Goal: Transaction & Acquisition: Purchase product/service

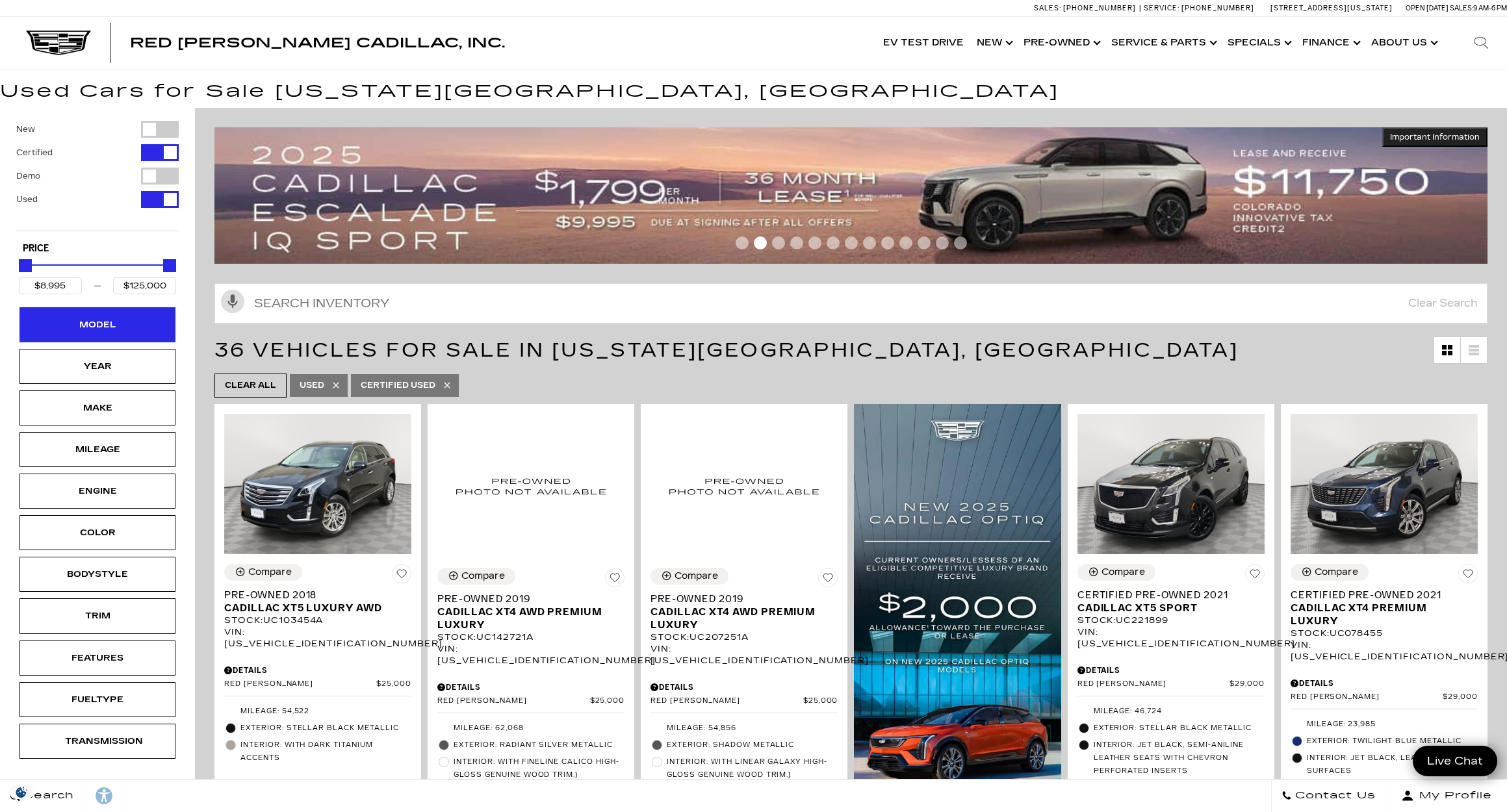
click at [91, 336] on div "Model" at bounding box center [97, 325] width 156 height 35
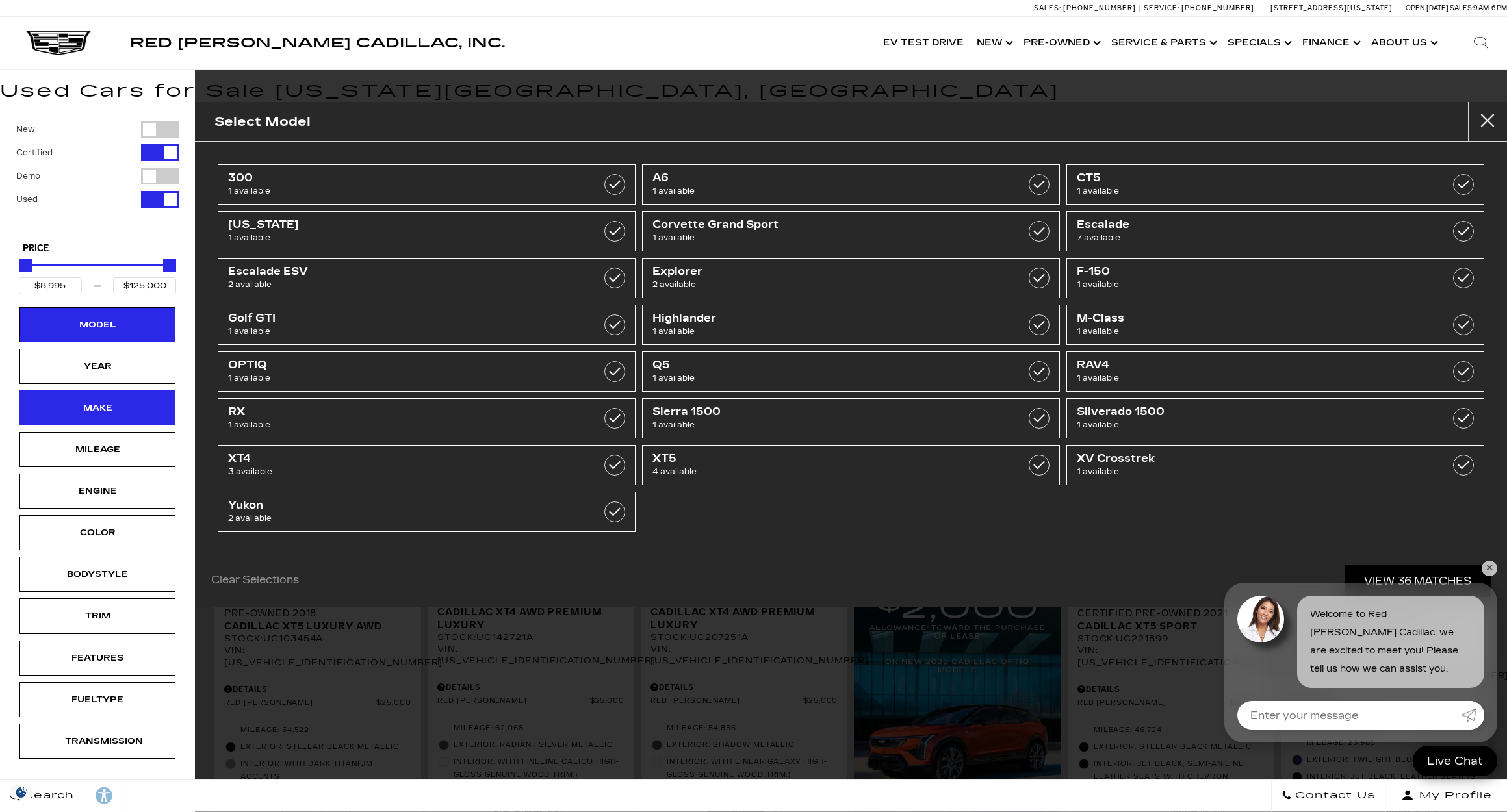
click at [107, 413] on div "Make" at bounding box center [98, 408] width 65 height 15
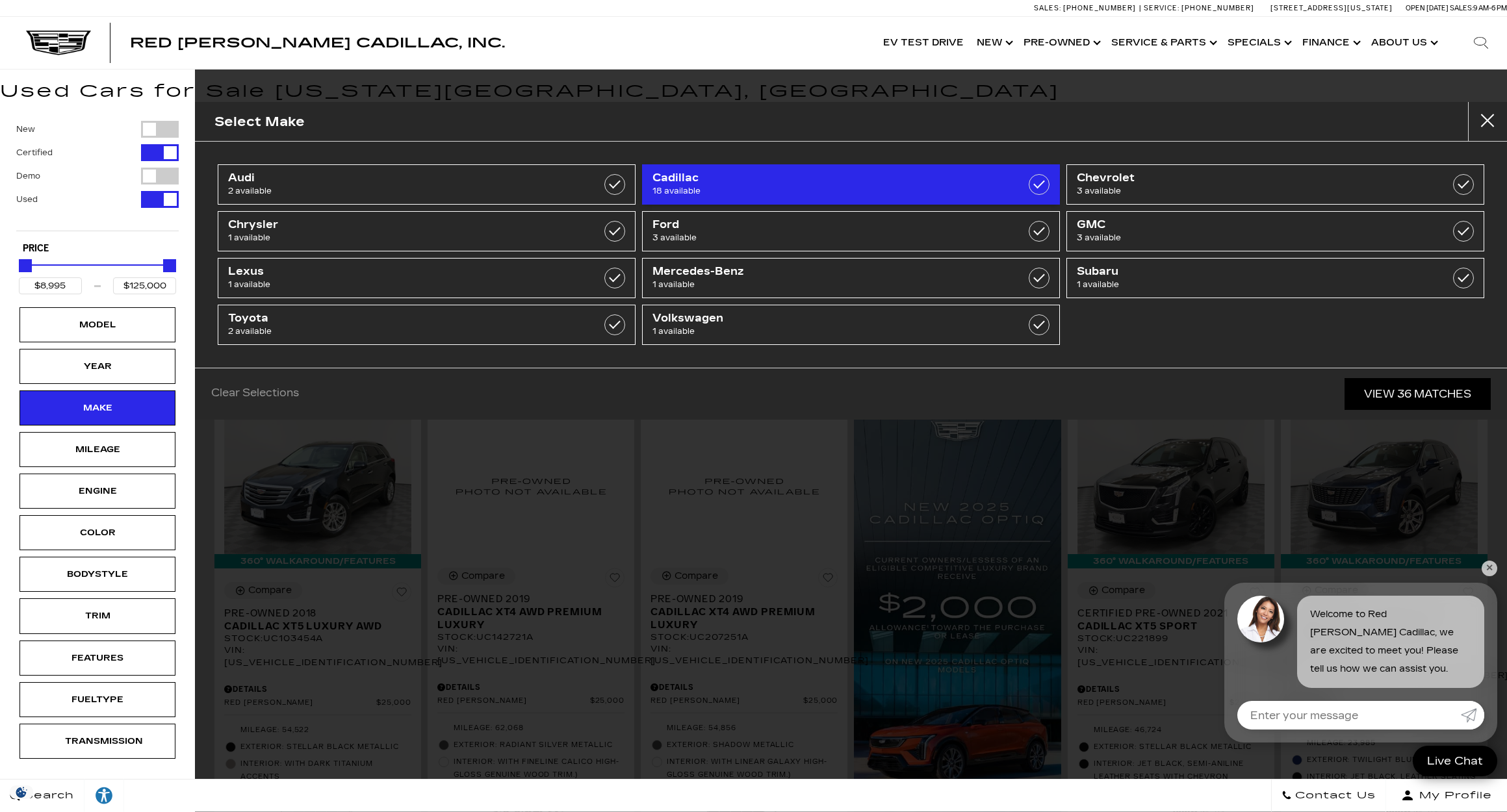
click at [890, 181] on span "Cadillac" at bounding box center [820, 178] width 337 height 13
type input "$25,000"
checkbox input "true"
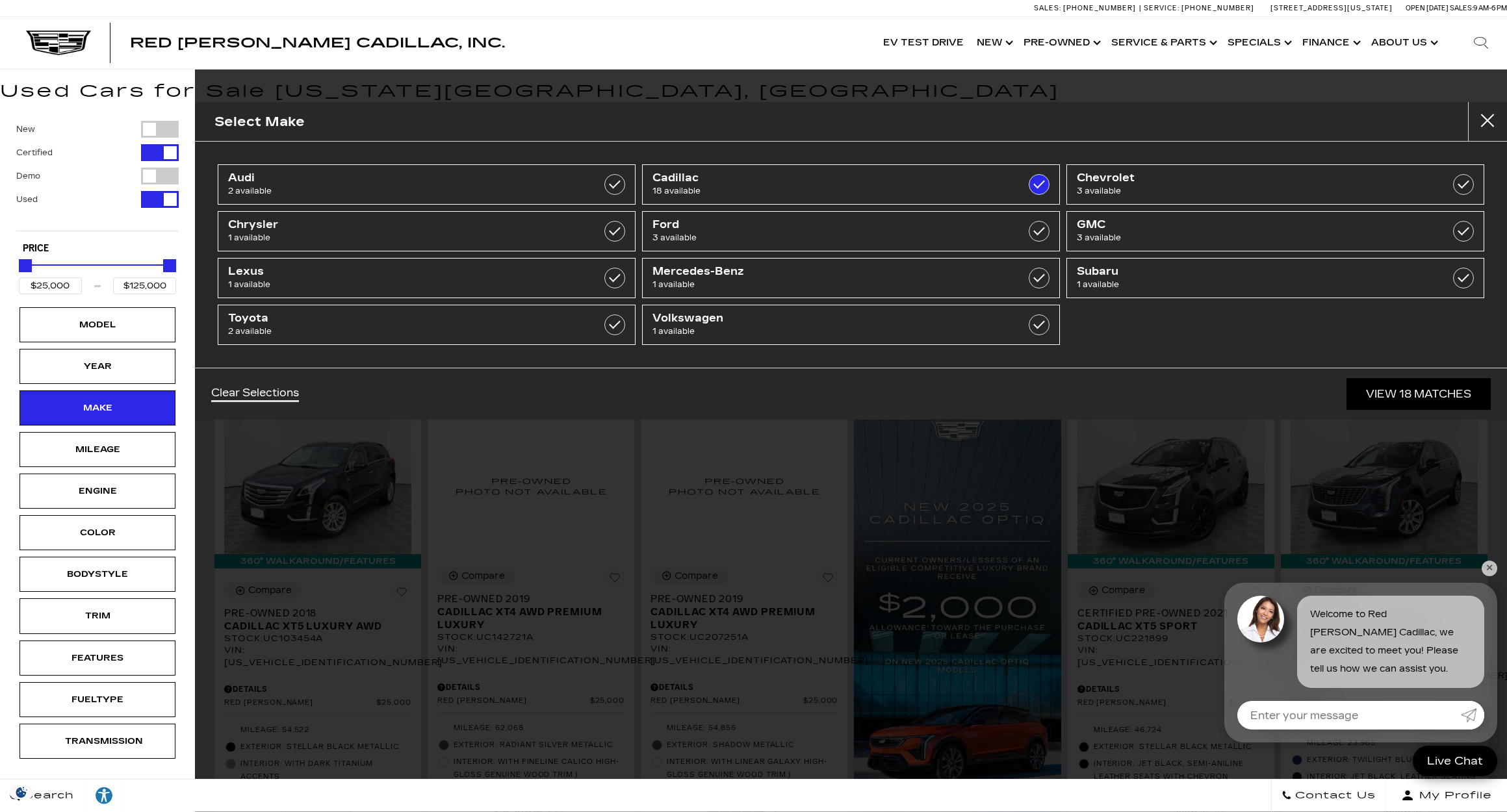
click at [1408, 395] on link "View 18 Matches" at bounding box center [1419, 393] width 144 height 32
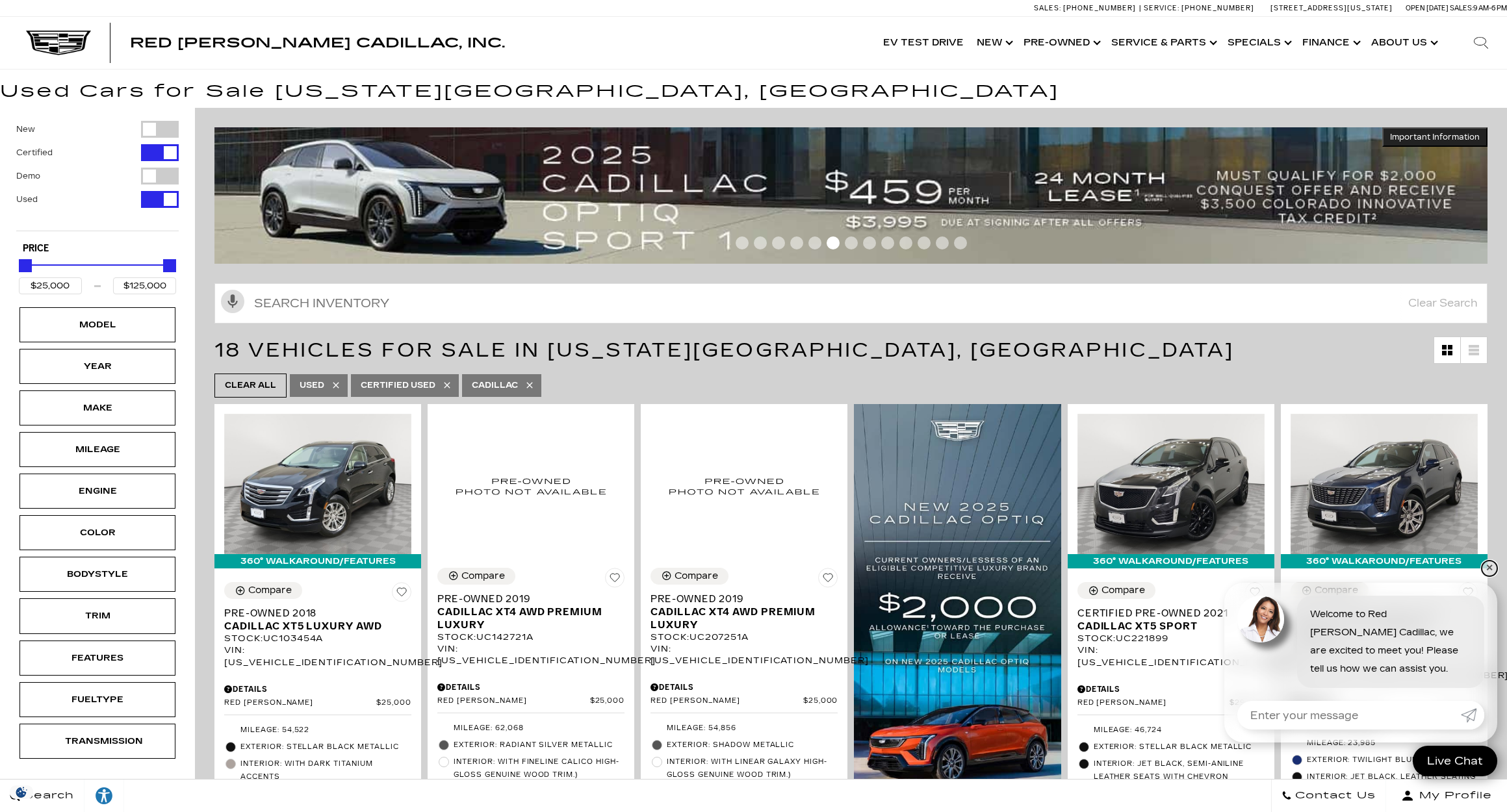
click at [1490, 570] on link "✕" at bounding box center [1489, 568] width 16 height 16
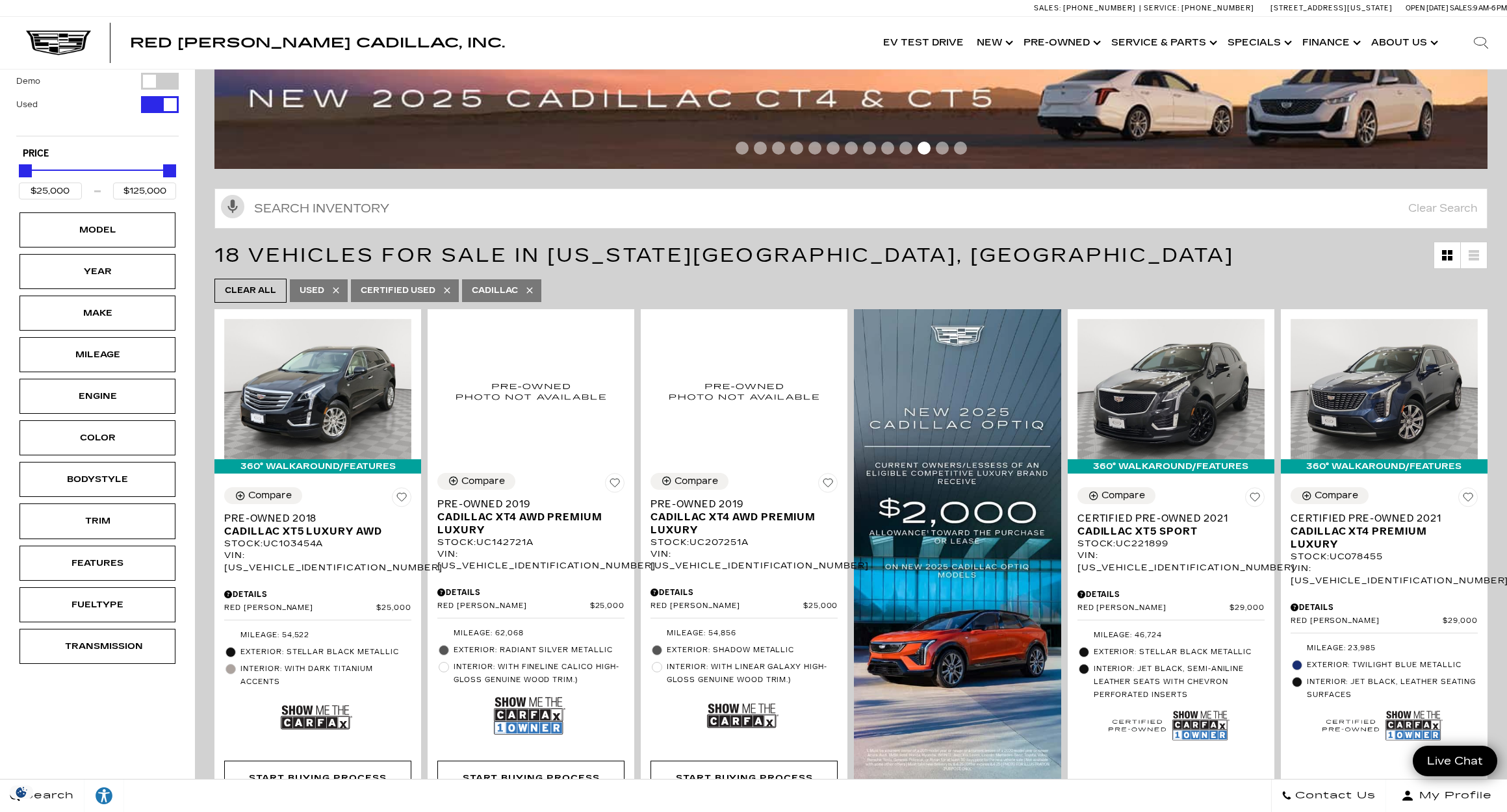
scroll to position [94, 0]
click at [126, 273] on div "Year" at bounding box center [98, 273] width 65 height 15
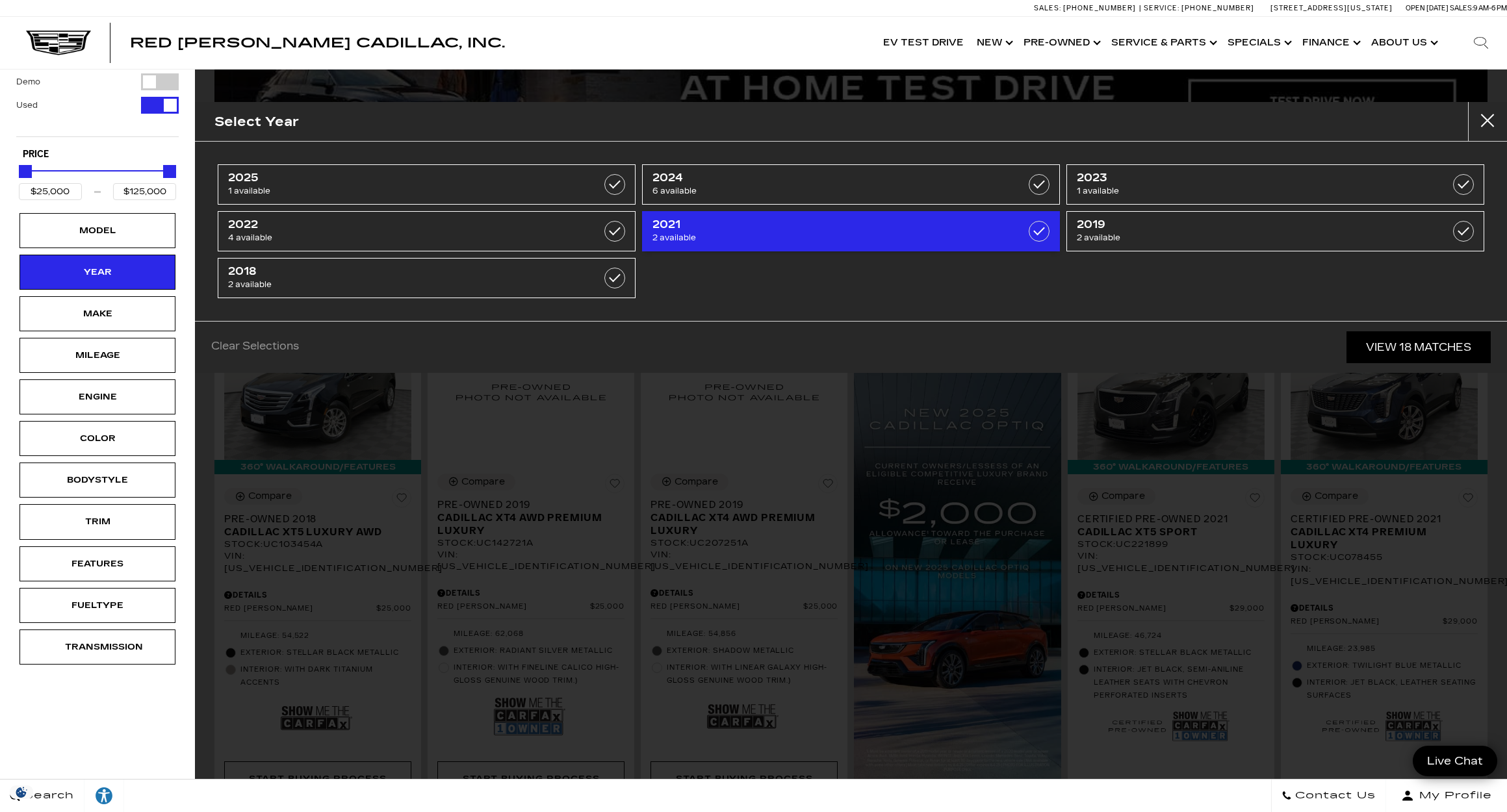
click at [731, 233] on span "2 available" at bounding box center [820, 237] width 337 height 13
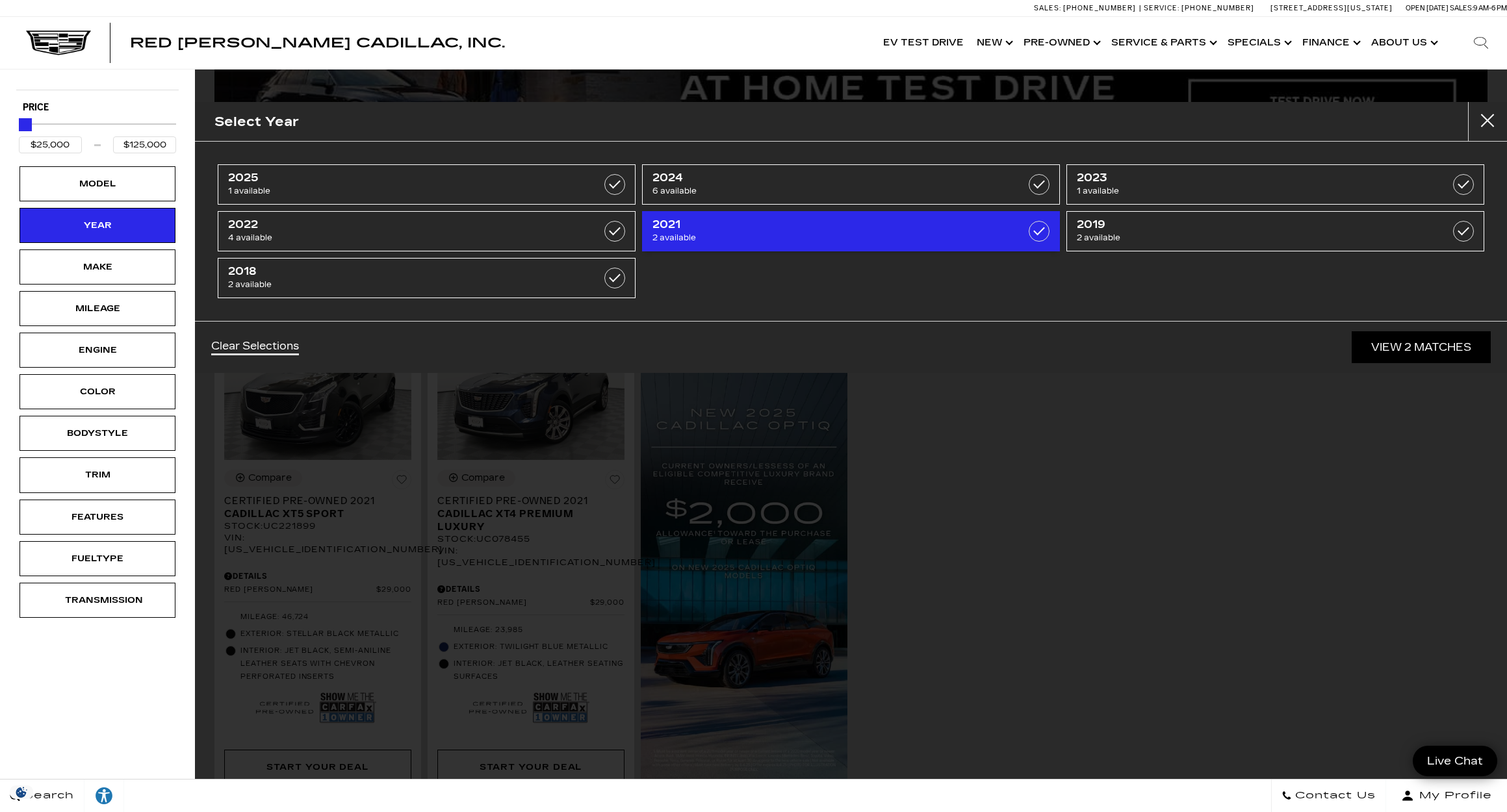
type input "$29,000"
checkbox input "true"
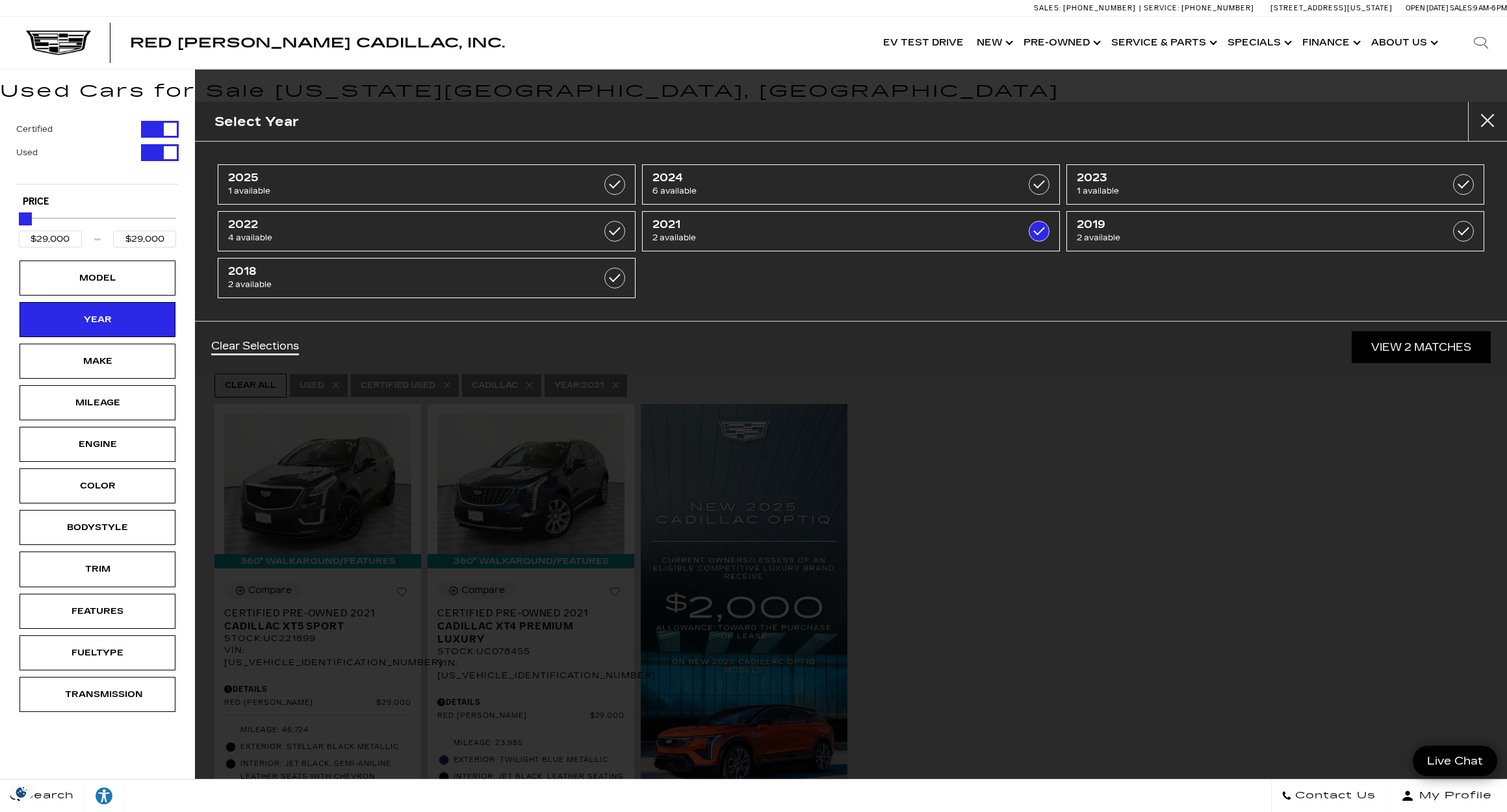
click at [1390, 348] on link "View 2 Matches" at bounding box center [1421, 347] width 139 height 32
